Goal: Check status

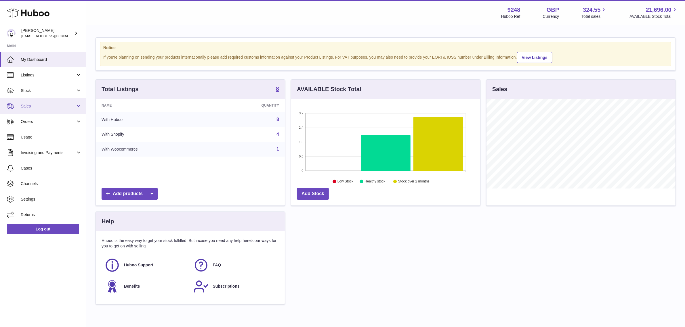
scroll to position [89, 189]
click at [53, 110] on link "Sales" at bounding box center [43, 106] width 86 height 16
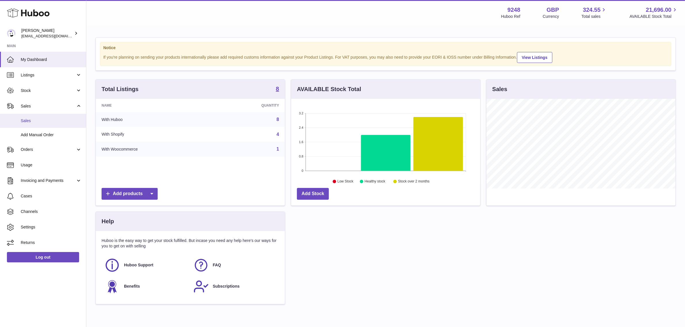
click at [49, 118] on span "Sales" at bounding box center [51, 120] width 61 height 5
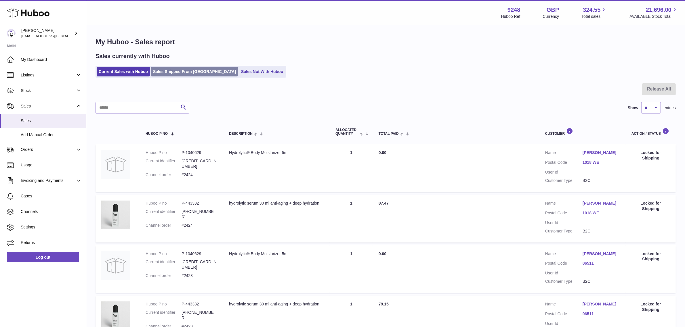
click at [194, 74] on link "Sales Shipped From [GEOGRAPHIC_DATA]" at bounding box center [194, 71] width 87 height 9
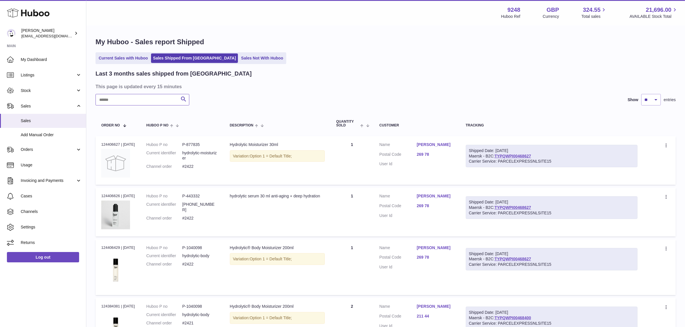
click at [137, 99] on input "text" at bounding box center [142, 100] width 94 height 12
paste input "**********"
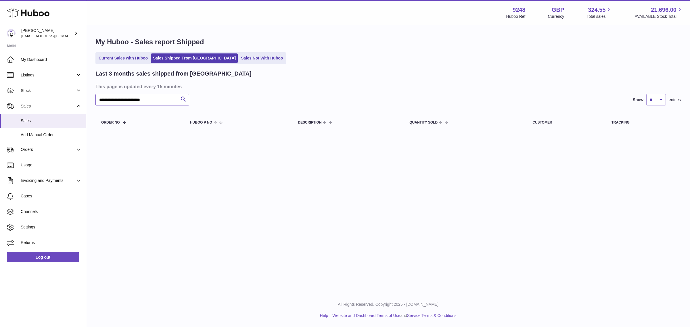
drag, startPoint x: 160, startPoint y: 99, endPoint x: 129, endPoint y: 99, distance: 30.8
click at [129, 99] on input "**********" at bounding box center [142, 100] width 94 height 12
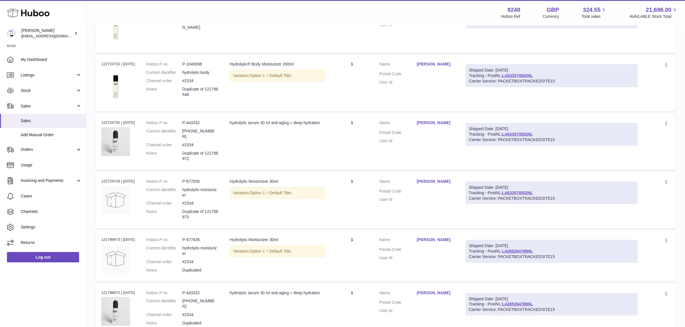
scroll to position [350, 0]
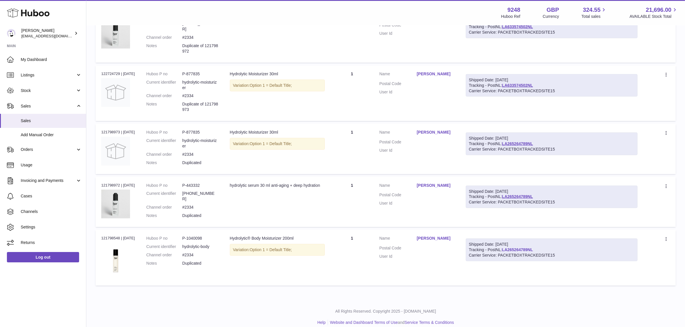
type input "**********"
click at [515, 248] on link "LA265264789NL" at bounding box center [517, 250] width 31 height 5
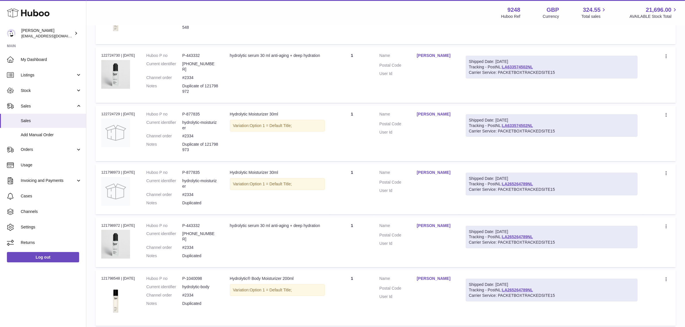
scroll to position [278, 0]
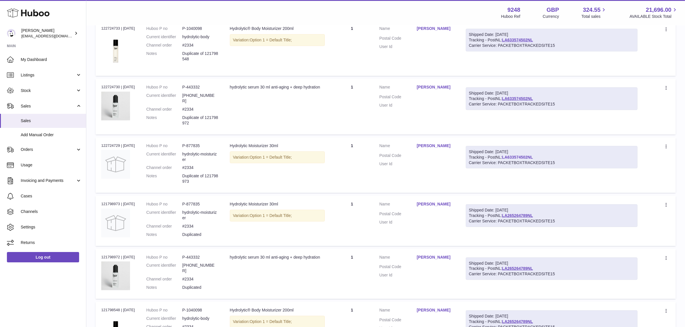
click at [517, 155] on link "LA633574502NL" at bounding box center [517, 157] width 31 height 5
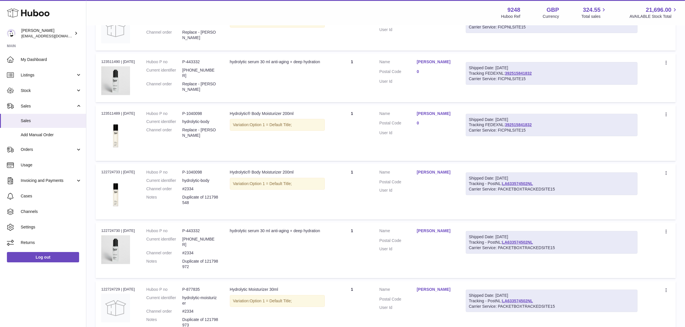
scroll to position [62, 0]
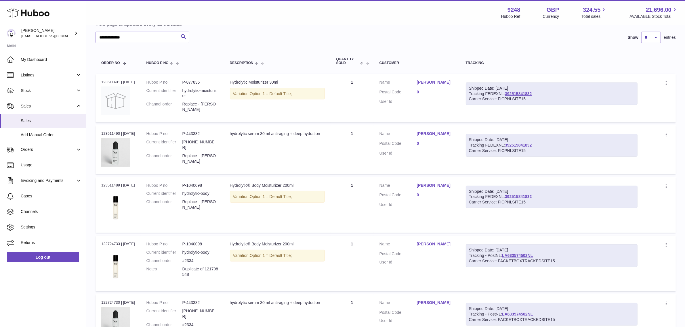
click at [518, 197] on link "392515841832" at bounding box center [518, 196] width 27 height 5
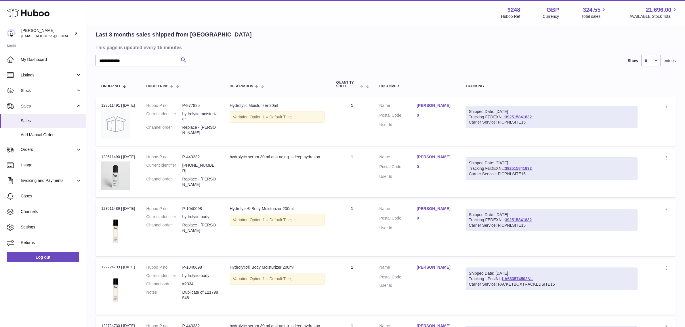
scroll to position [26, 0]
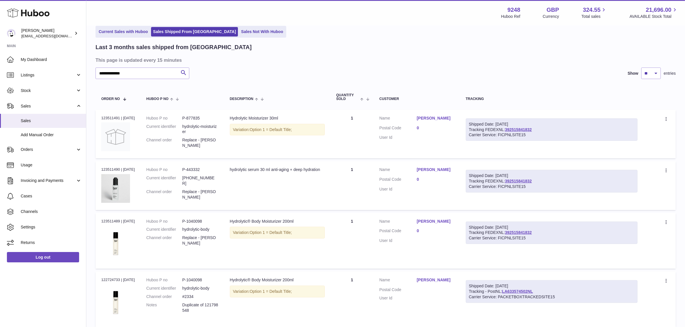
drag, startPoint x: 200, startPoint y: 244, endPoint x: 185, endPoint y: 240, distance: 15.6
click at [185, 240] on dd "Replace - Daria Zvirgzde" at bounding box center [200, 240] width 36 height 11
copy dd "Replace - Daria Zvirgzde"
click at [231, 207] on td "Description hydrolytic serum 30 ml anti-aging + deep hydration" at bounding box center [277, 185] width 106 height 49
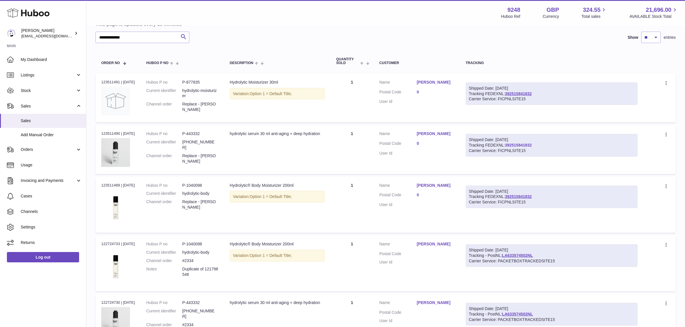
scroll to position [98, 0]
